Goal: Transaction & Acquisition: Obtain resource

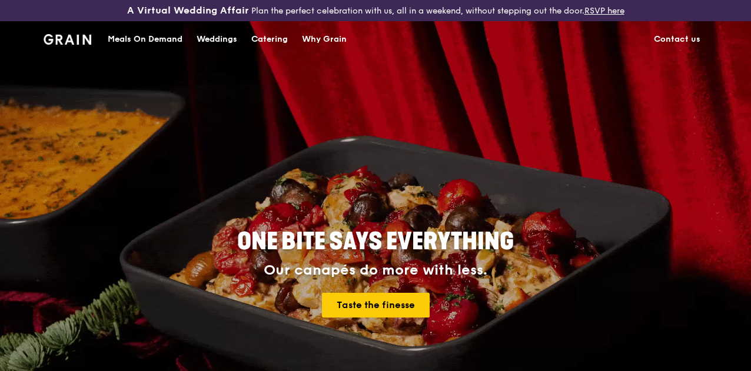
click at [148, 43] on div "Meals On Demand" at bounding box center [145, 39] width 75 height 35
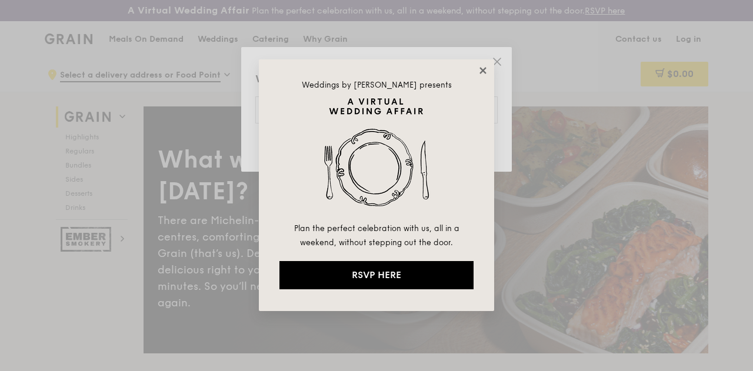
click at [481, 66] on icon at bounding box center [483, 70] width 11 height 11
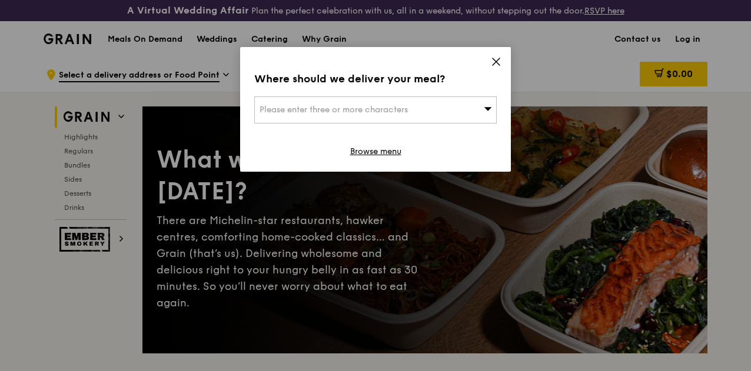
click at [503, 59] on div "Where should we deliver your meal? Please enter three or more characters Browse…" at bounding box center [375, 109] width 271 height 125
click at [486, 58] on div "Where should we deliver your meal? Please enter three or more characters Browse…" at bounding box center [375, 109] width 271 height 125
click at [495, 59] on icon at bounding box center [496, 61] width 11 height 11
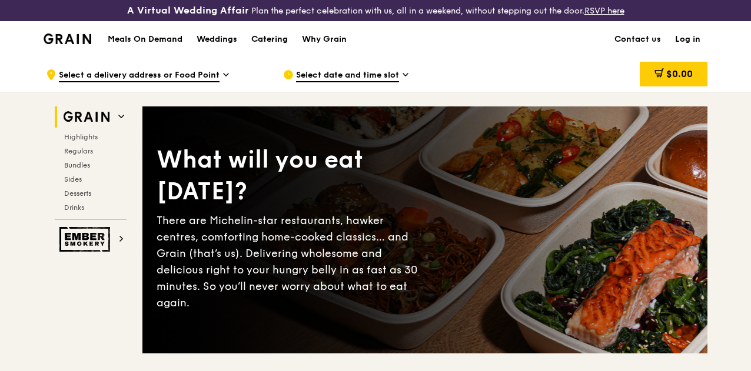
click at [281, 49] on div "Catering" at bounding box center [269, 39] width 36 height 35
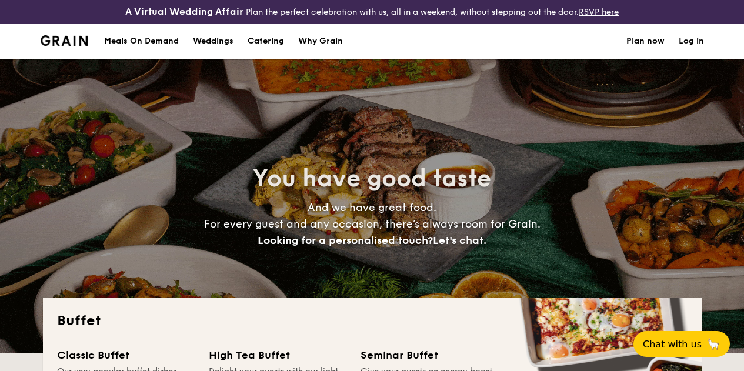
select select
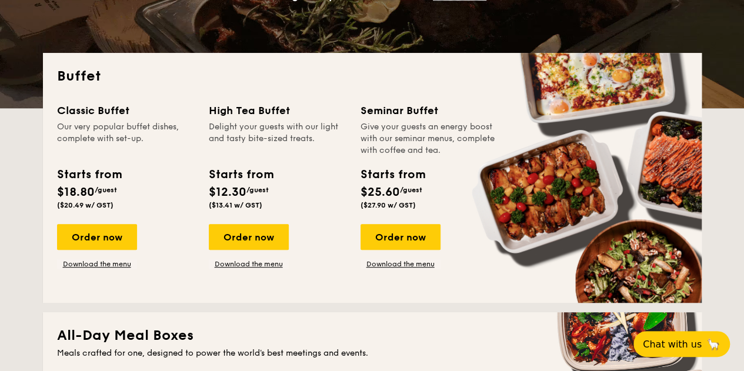
scroll to position [304, 0]
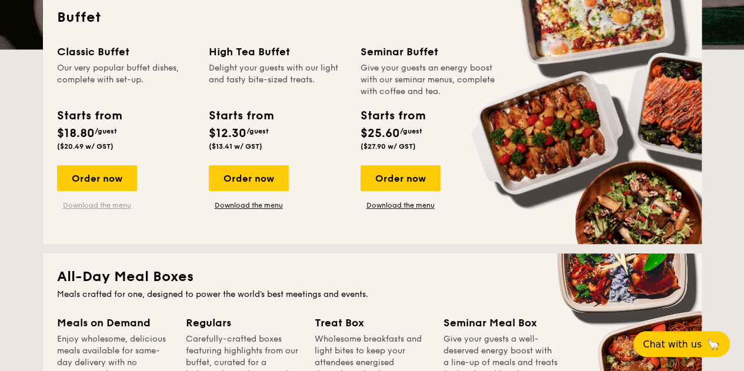
click at [102, 210] on link "Download the menu" at bounding box center [97, 205] width 80 height 9
